Goal: Information Seeking & Learning: Learn about a topic

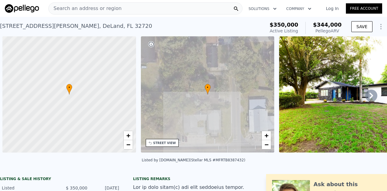
scroll to position [0, 2]
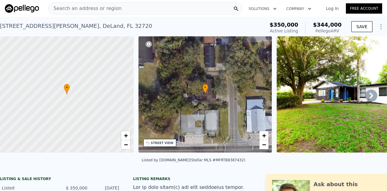
click at [92, 8] on span "Search an address or region" at bounding box center [85, 8] width 73 height 7
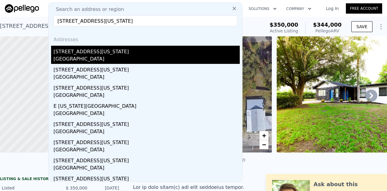
type input "[STREET_ADDRESS][US_STATE]"
click at [80, 56] on div "[GEOGRAPHIC_DATA]" at bounding box center [147, 59] width 186 height 8
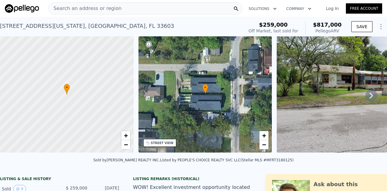
click at [98, 9] on span "Search an address or region" at bounding box center [85, 8] width 73 height 7
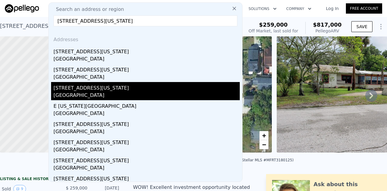
type input "[STREET_ADDRESS][US_STATE]"
click at [99, 86] on div "[STREET_ADDRESS][US_STATE]" at bounding box center [147, 87] width 186 height 10
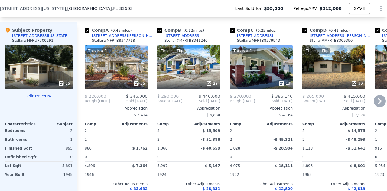
scroll to position [658, 0]
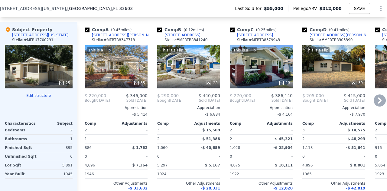
click at [134, 75] on div "This is a Flip 35" at bounding box center [116, 67] width 63 height 44
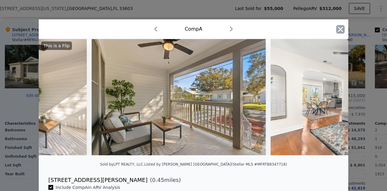
click at [340, 30] on icon "button" at bounding box center [340, 29] width 8 height 8
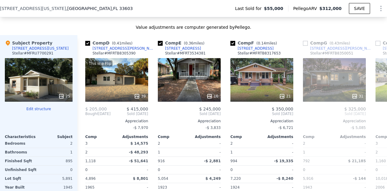
scroll to position [0, 218]
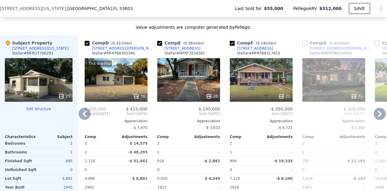
click at [261, 89] on div "21" at bounding box center [261, 80] width 63 height 44
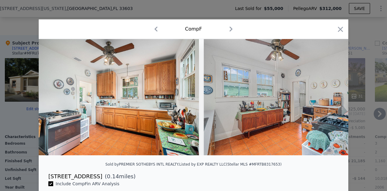
scroll to position [0, 1611]
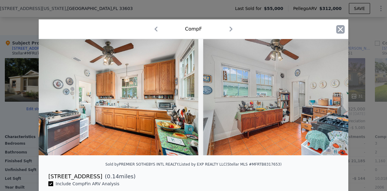
click at [339, 27] on icon "button" at bounding box center [340, 29] width 8 height 8
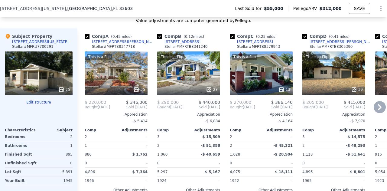
click at [250, 75] on div "This is a Flip 13" at bounding box center [261, 73] width 63 height 44
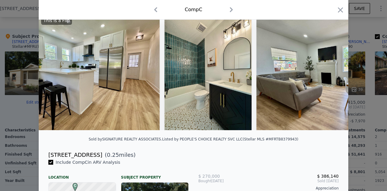
scroll to position [34, 0]
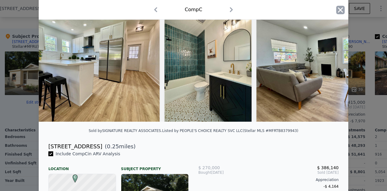
click at [340, 6] on icon "button" at bounding box center [340, 10] width 8 height 8
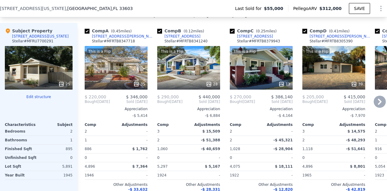
scroll to position [658, 0]
